Goal: Transaction & Acquisition: Purchase product/service

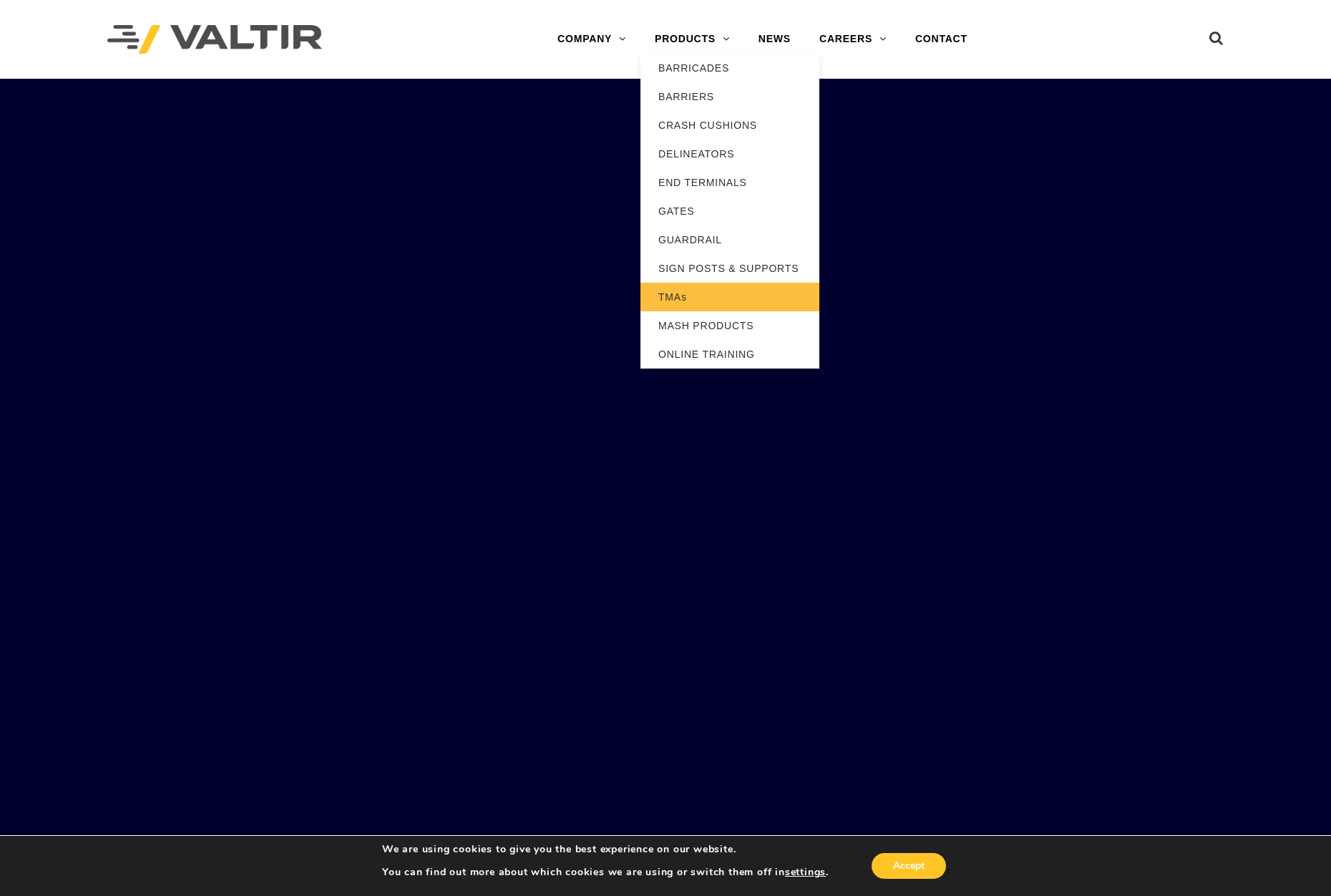
click at [668, 298] on link "TMAs" at bounding box center [729, 297] width 179 height 28
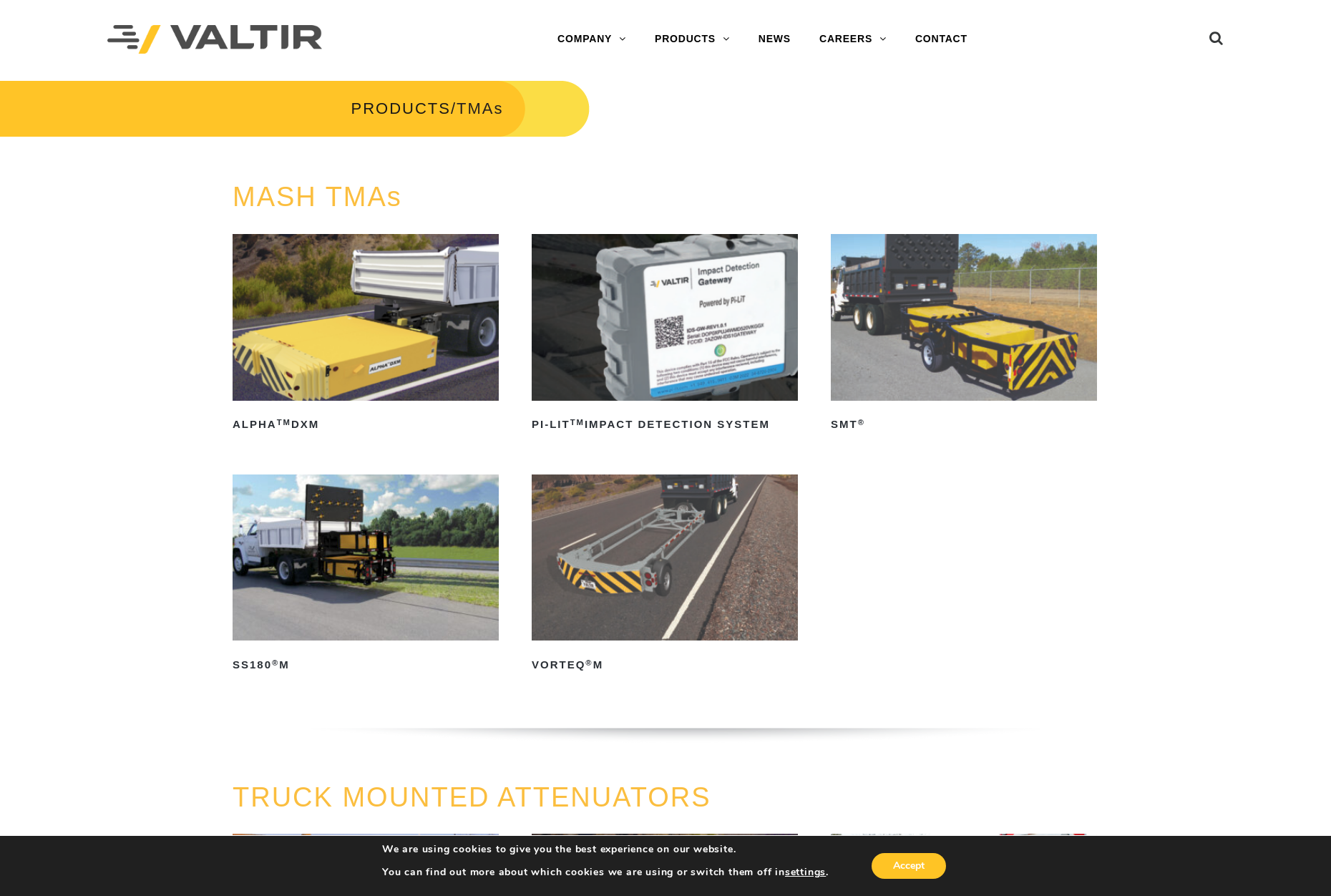
click at [373, 501] on img at bounding box center [366, 558] width 266 height 167
